Goal: Task Accomplishment & Management: Manage account settings

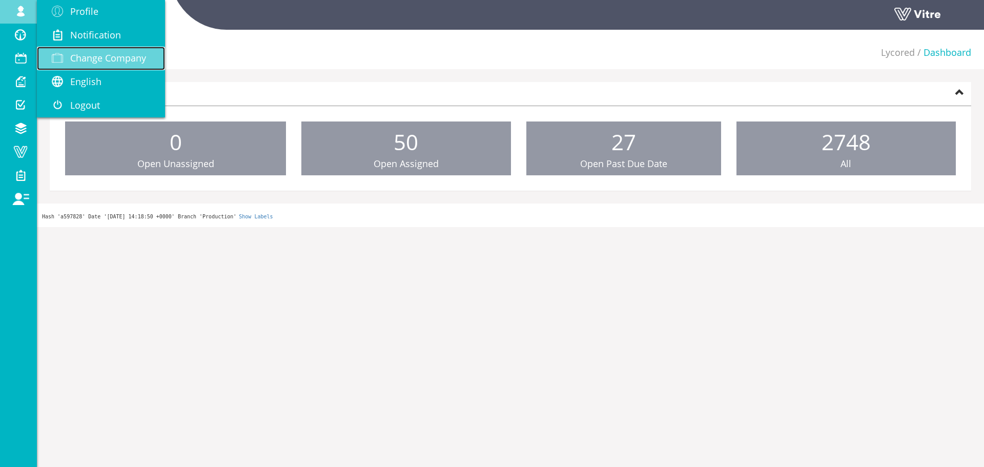
click at [96, 48] on link "Change Company" at bounding box center [101, 59] width 128 height 24
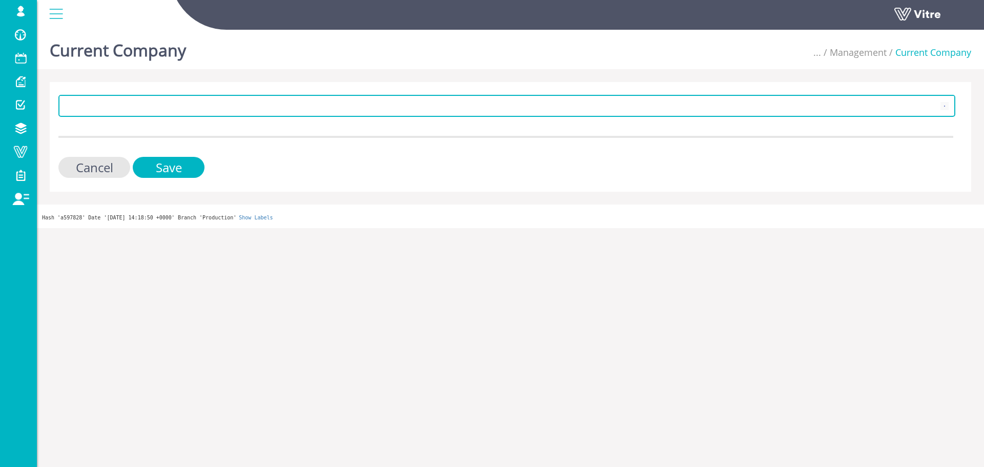
click at [138, 96] on span at bounding box center [506, 105] width 895 height 19
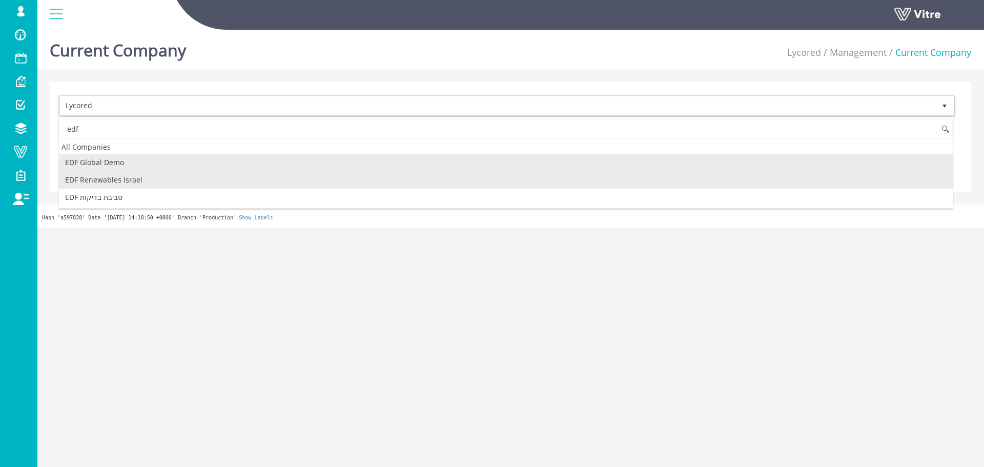
drag, startPoint x: 119, startPoint y: 155, endPoint x: 124, endPoint y: 180, distance: 25.1
click at [124, 180] on ul "EDF Global Demo EDF Renewables Israel EDF סביבת בדיקות" at bounding box center [506, 180] width 894 height 52
click at [125, 180] on li "EDF Renewables Israel" at bounding box center [506, 179] width 894 height 17
type input "edf"
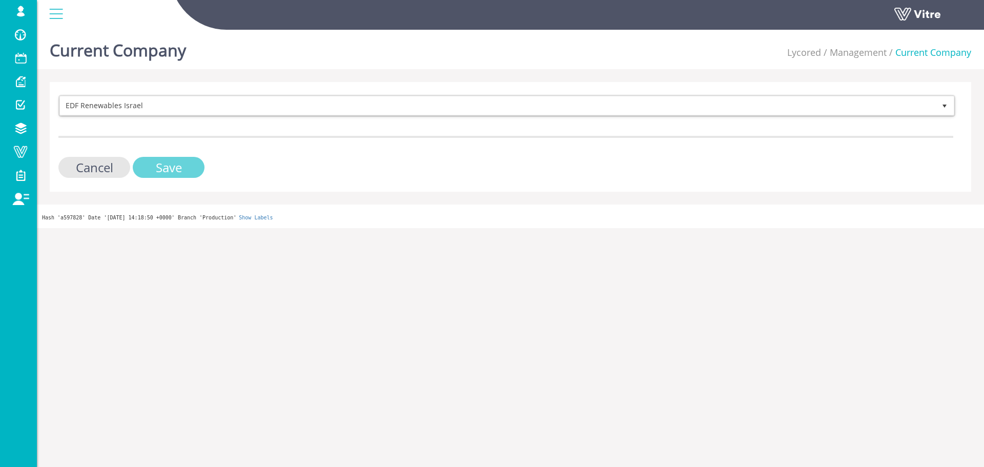
click at [140, 165] on input "Save" at bounding box center [169, 167] width 72 height 21
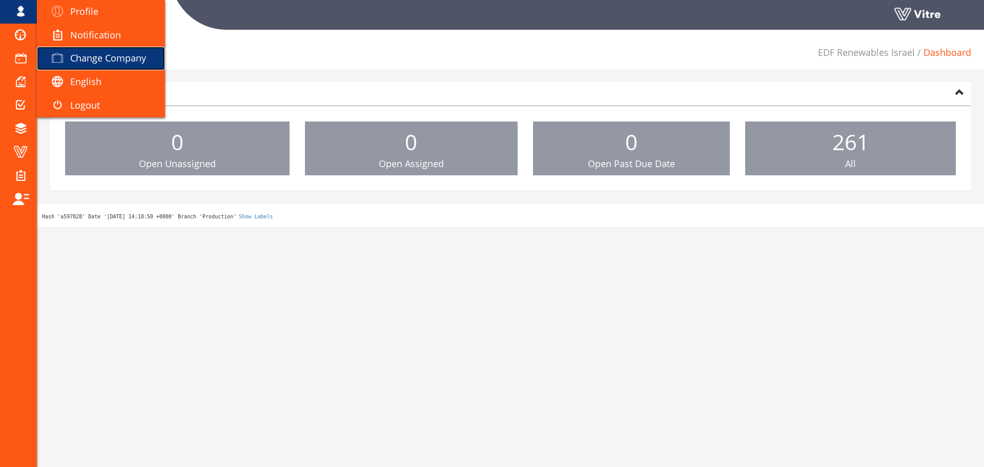
click at [85, 54] on span "Change Company" at bounding box center [108, 58] width 76 height 12
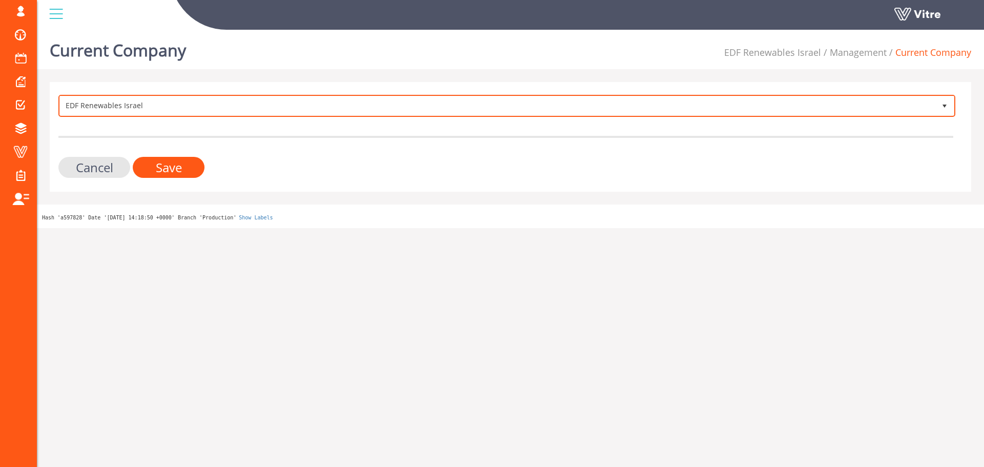
click at [602, 116] on span "EDF Renewables Israel 269" at bounding box center [506, 106] width 897 height 22
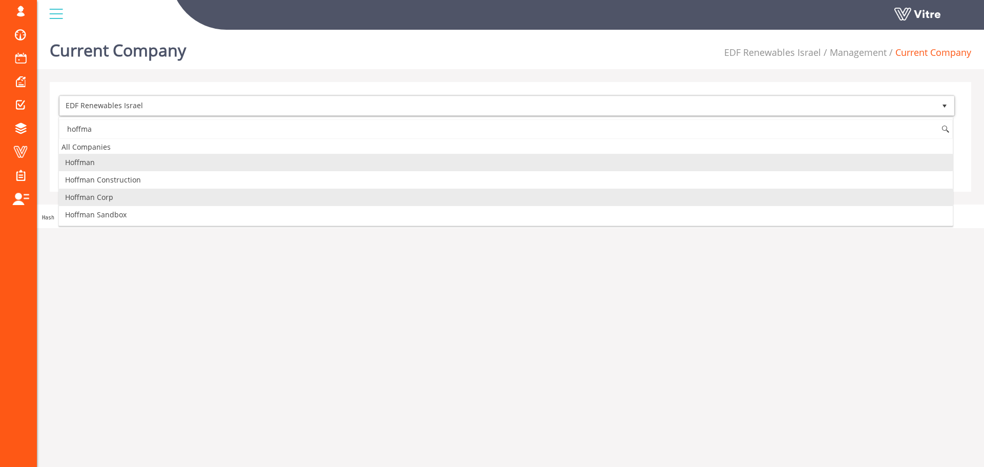
click at [174, 200] on li "Hoffman Corp" at bounding box center [506, 197] width 894 height 17
type input "hoffma"
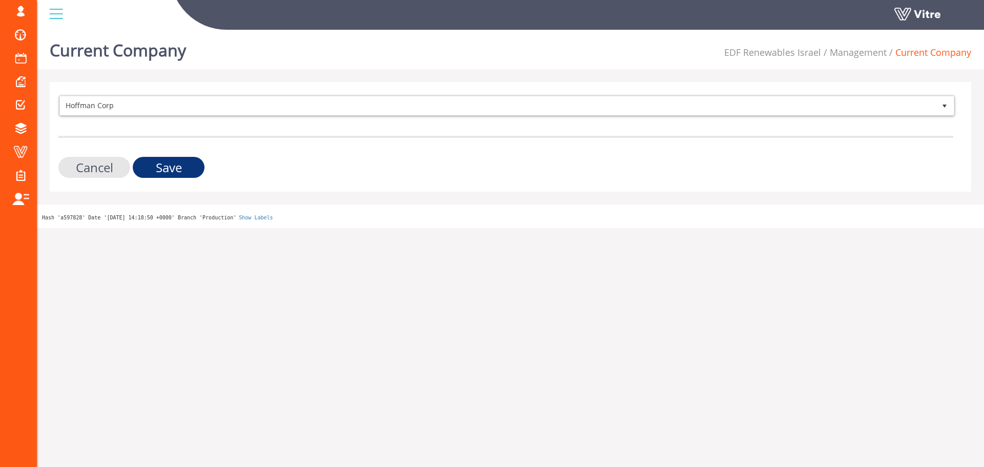
click at [187, 177] on div "Hoffman Corp 210 Cancel Save" at bounding box center [510, 137] width 921 height 110
click at [166, 163] on input "Save" at bounding box center [169, 167] width 72 height 21
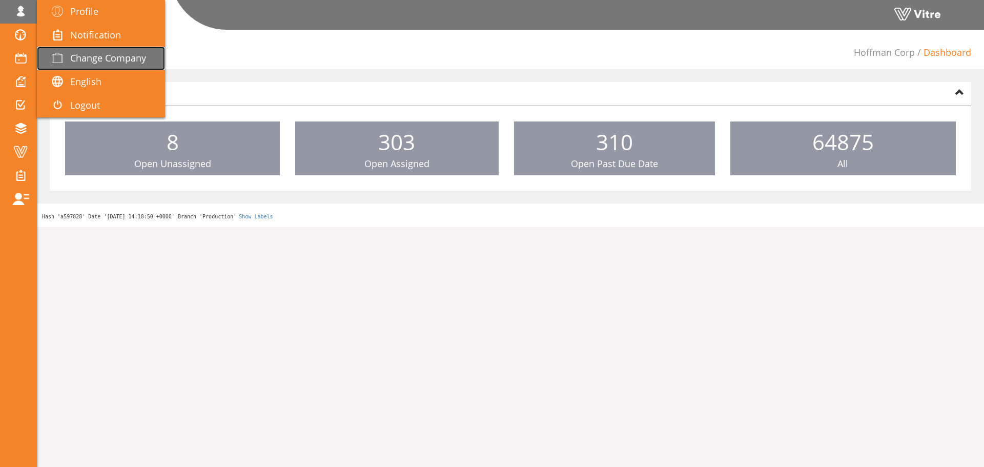
click at [90, 52] on span "Change Company" at bounding box center [108, 58] width 76 height 12
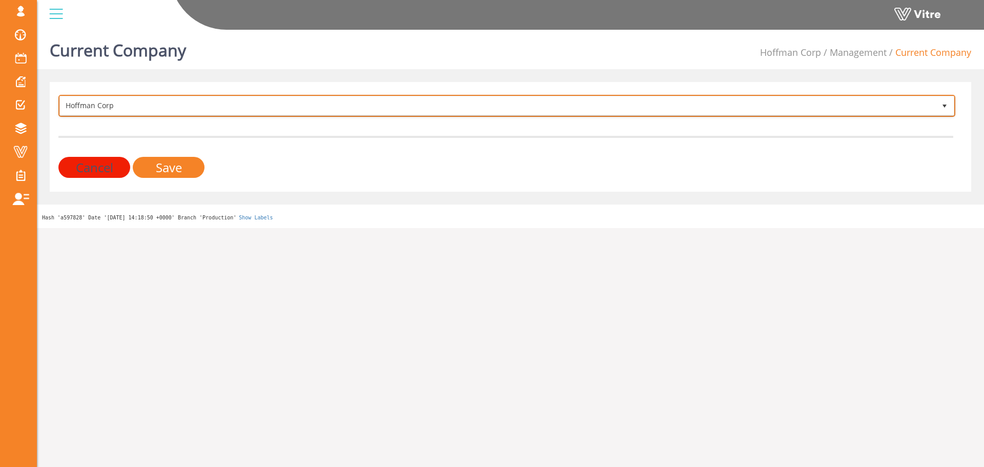
click at [133, 105] on span "Hoffman Corp" at bounding box center [497, 105] width 875 height 18
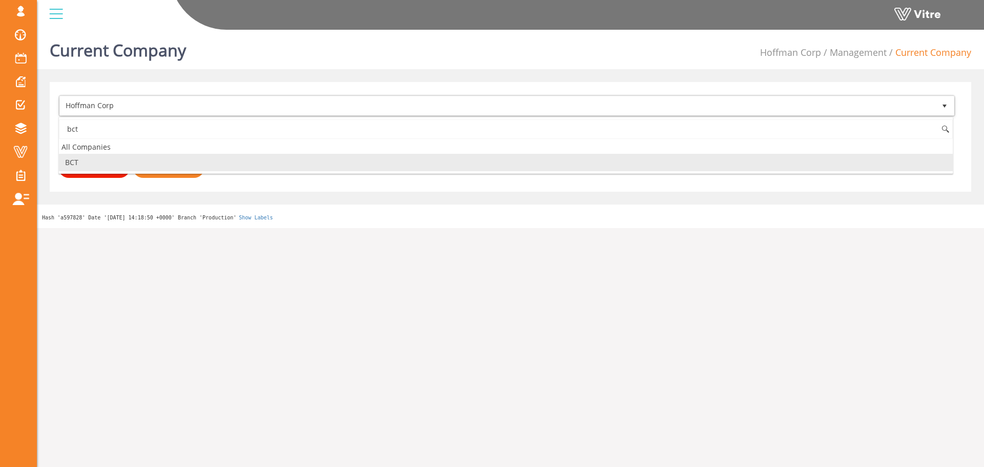
click at [100, 164] on li "BCT" at bounding box center [506, 162] width 894 height 17
type input "bct"
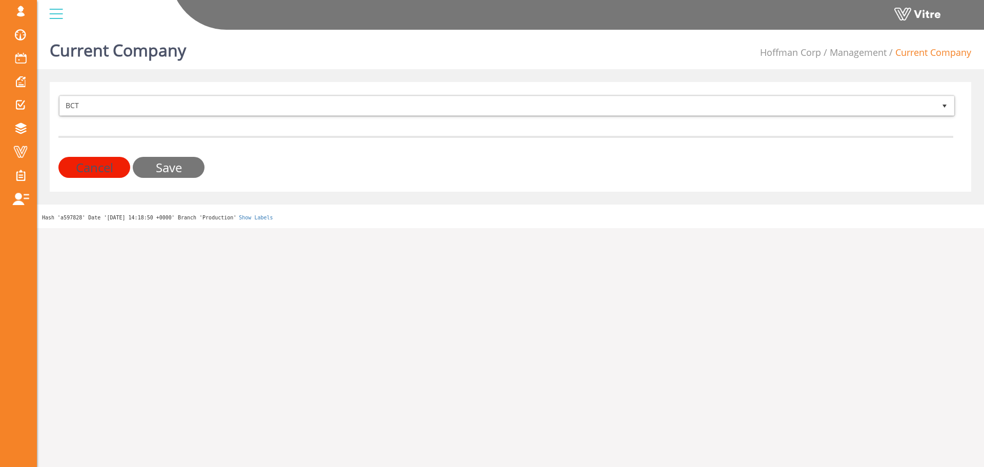
click at [162, 178] on div "BCT 248 Cancel Save" at bounding box center [510, 137] width 921 height 110
click at [162, 175] on input "Save" at bounding box center [169, 167] width 72 height 21
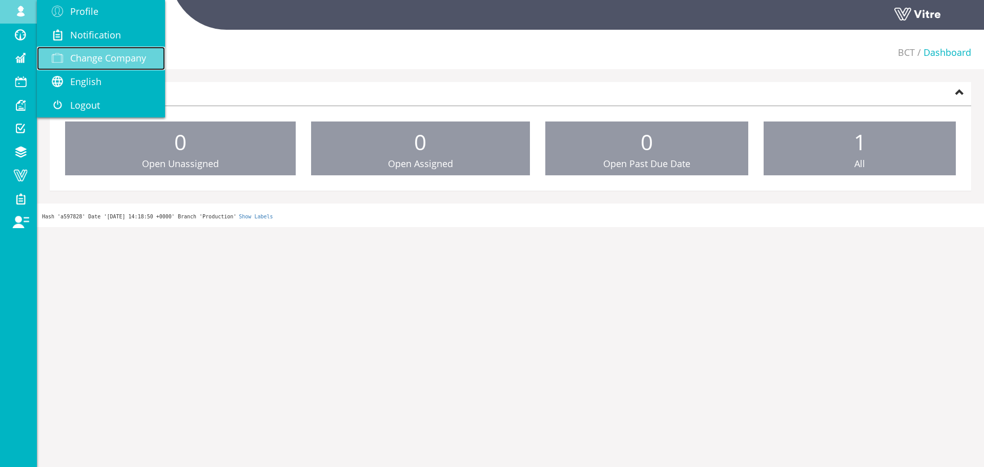
click at [78, 52] on span "Change Company" at bounding box center [108, 58] width 76 height 12
click at [137, 63] on span "Change Company" at bounding box center [108, 58] width 76 height 12
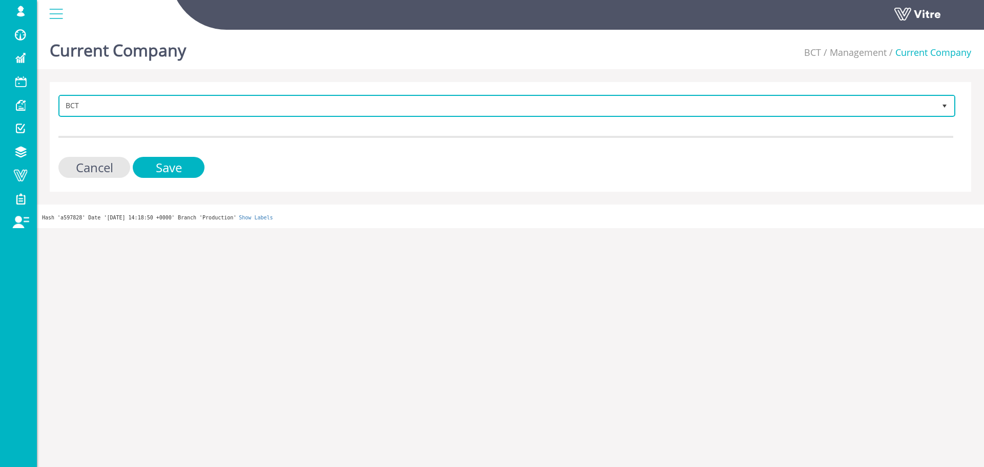
click at [261, 110] on span "BCT" at bounding box center [497, 105] width 875 height 18
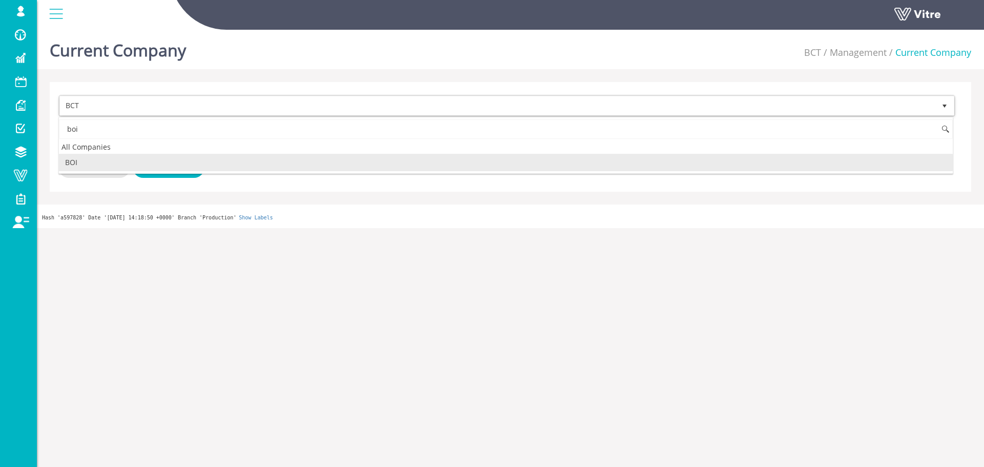
click at [157, 164] on li "BOI" at bounding box center [506, 162] width 894 height 17
type input "boi"
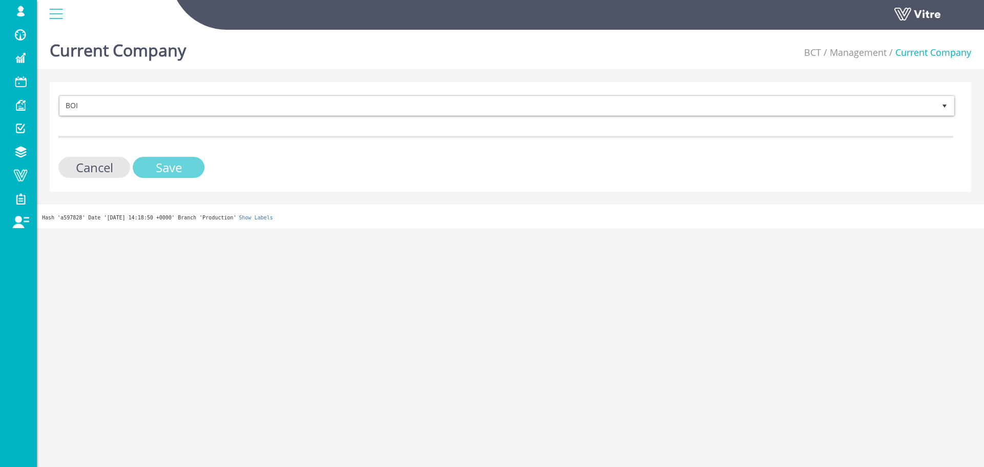
click at [157, 164] on input "Save" at bounding box center [169, 167] width 72 height 21
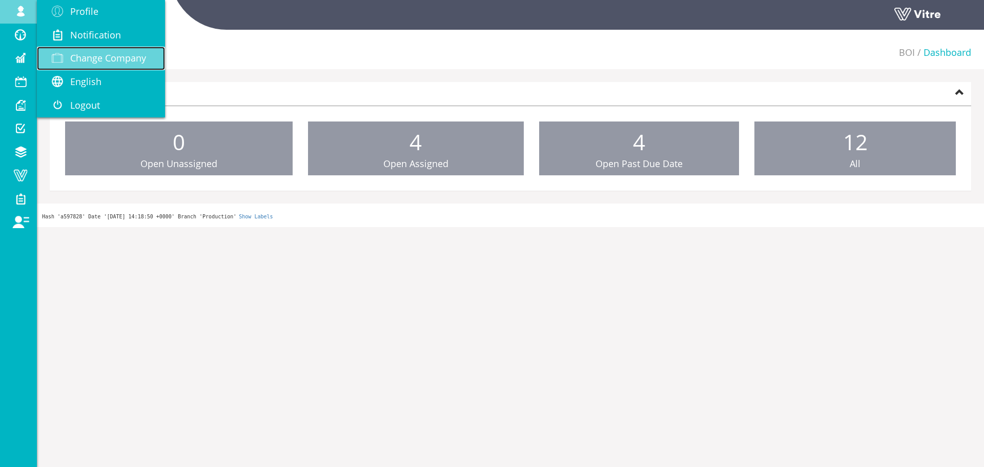
click at [73, 53] on span "Change Company" at bounding box center [108, 58] width 76 height 12
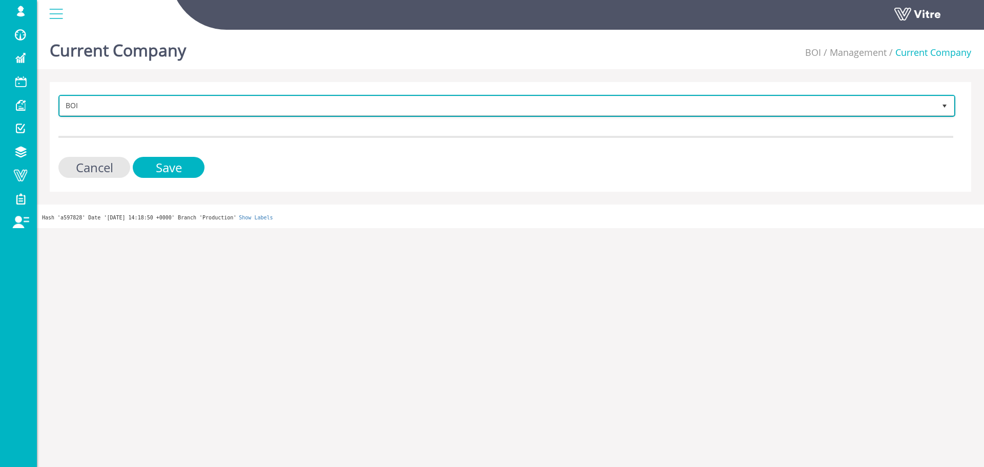
click at [286, 105] on span "BOI" at bounding box center [497, 105] width 875 height 18
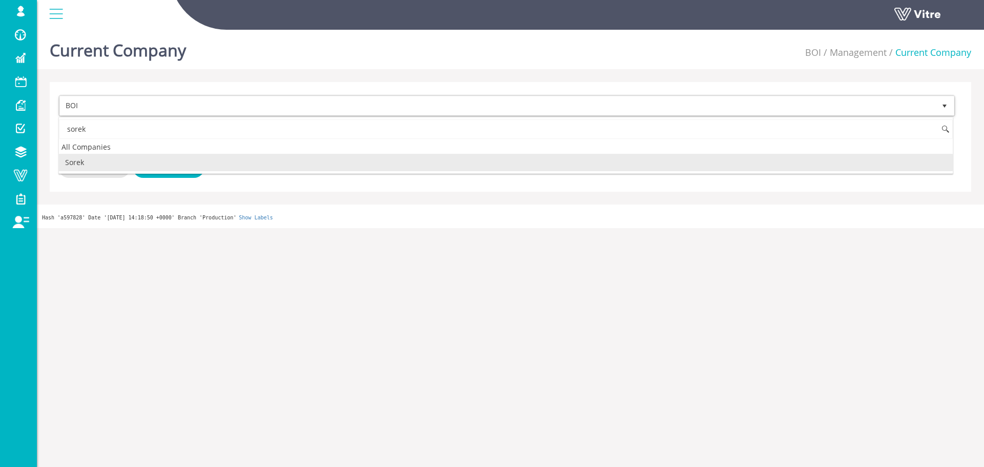
click at [166, 167] on li "Sorek" at bounding box center [506, 162] width 894 height 17
type input "sorek"
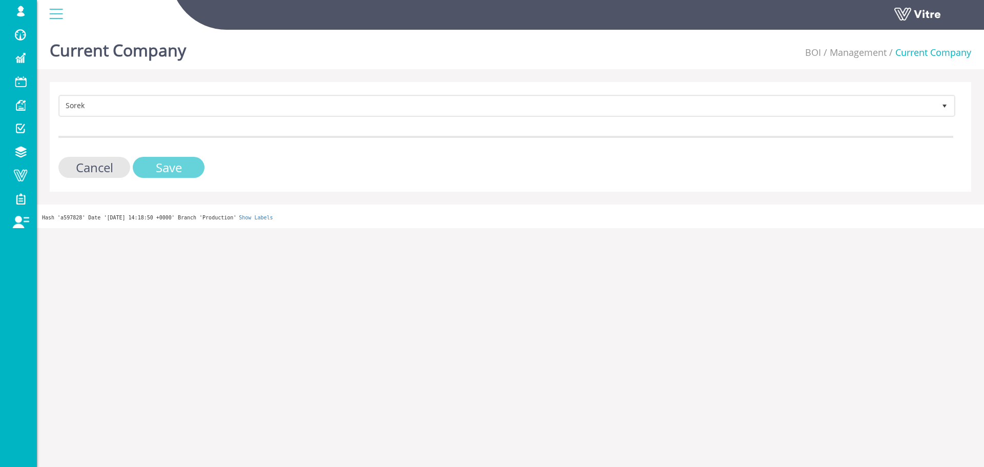
click at [166, 167] on input "Save" at bounding box center [169, 167] width 72 height 21
